Goal: Communication & Community: Share content

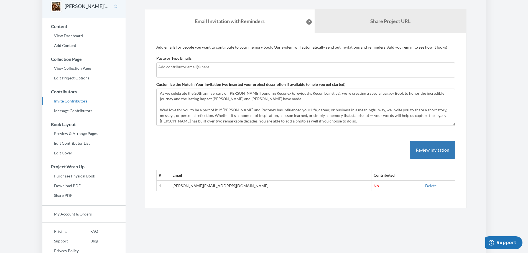
scroll to position [22, 0]
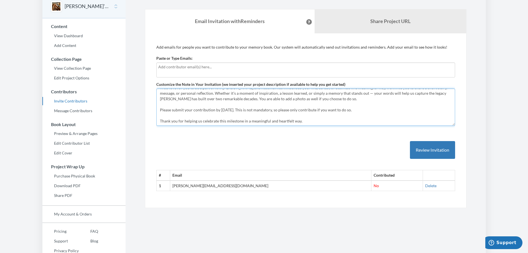
click at [228, 111] on textarea "As we celebrate the 20th anniversary of [PERSON_NAME] founding Reconex (previou…" at bounding box center [305, 106] width 299 height 37
click at [249, 110] on textarea "As we celebrate the 20th anniversary of [PERSON_NAME] founding Reconex (previou…" at bounding box center [305, 106] width 299 height 37
click at [251, 110] on textarea "As we celebrate the 20th anniversary of [PERSON_NAME] founding Reconex (previou…" at bounding box center [305, 106] width 299 height 37
type textarea "As we celebrate the 20th anniversary of [PERSON_NAME] founding Reconex (previou…"
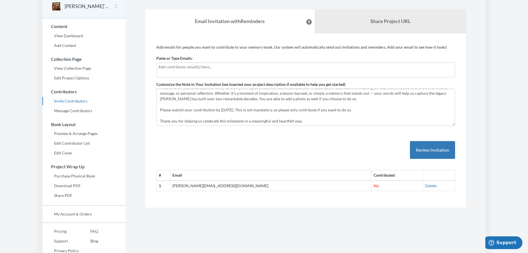
click at [288, 150] on div "# Email Contributed 1 [PERSON_NAME][EMAIL_ADDRESS][DOMAIN_NAME] No [GEOGRAPHIC_…" at bounding box center [305, 160] width 299 height 61
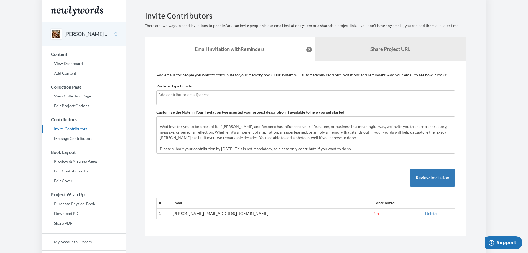
scroll to position [0, 0]
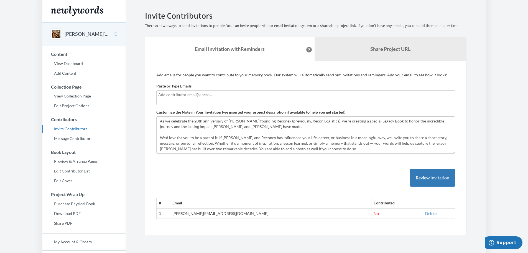
click at [172, 101] on div at bounding box center [305, 97] width 299 height 15
type input "[EMAIL_ADDRESS][DOMAIN_NAME]"
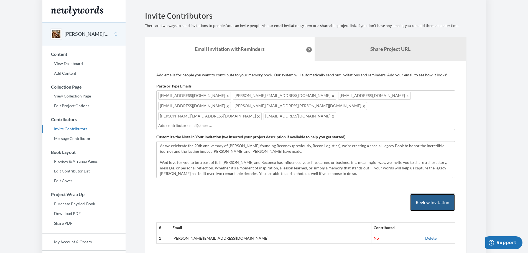
click at [433, 193] on button "Review Invitation" at bounding box center [432, 202] width 45 height 18
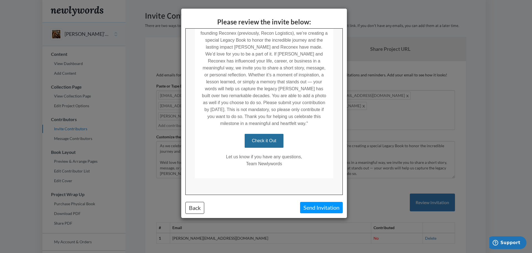
scroll to position [142, 0]
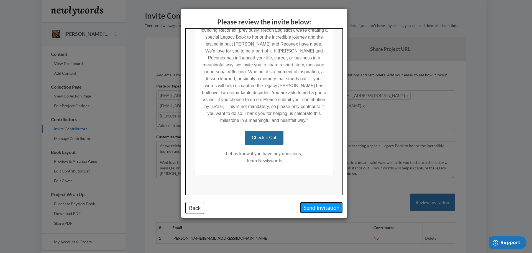
click at [319, 209] on button "Send Invitation" at bounding box center [321, 207] width 43 height 11
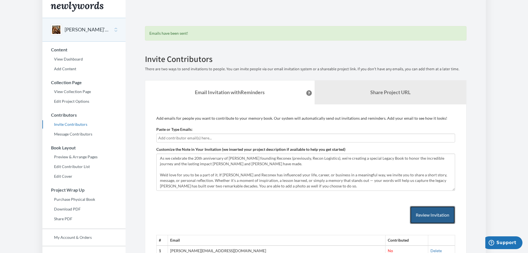
scroll to position [0, 0]
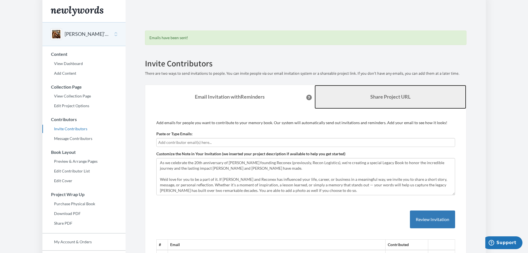
click at [360, 94] on link "Share Project URL" at bounding box center [391, 97] width 152 height 24
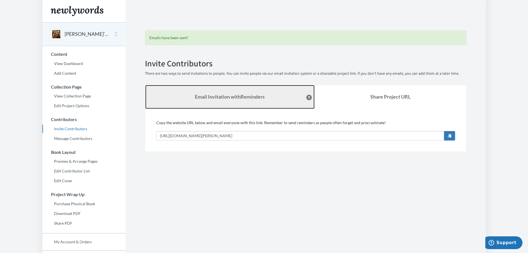
click at [228, 96] on strong "Email Invitation with Reminders" at bounding box center [230, 96] width 70 height 6
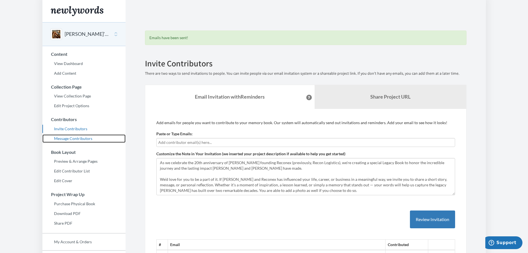
click at [75, 136] on link "Message Contributors" at bounding box center [83, 138] width 83 height 8
